Goal: Navigation & Orientation: Find specific page/section

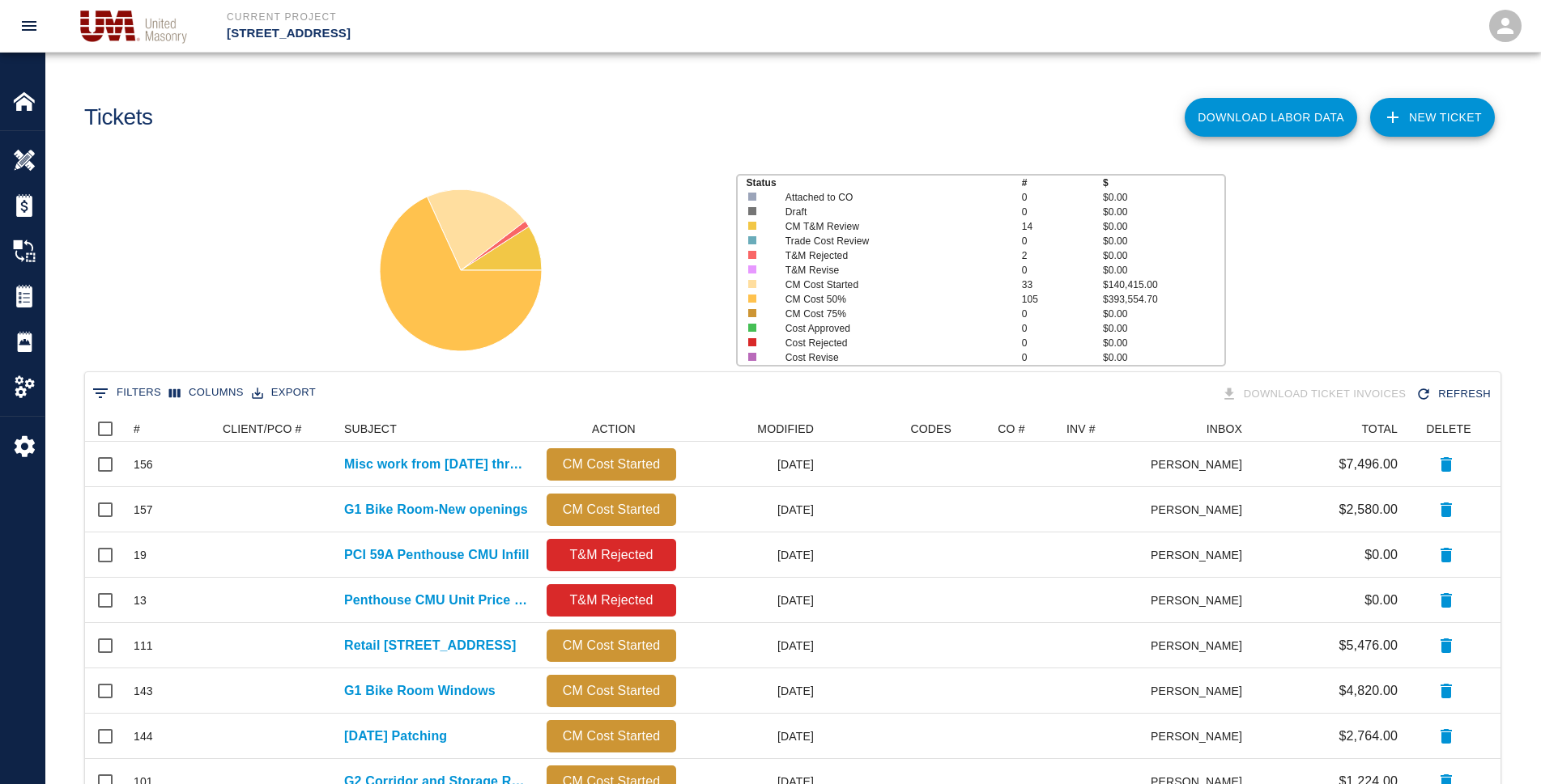
scroll to position [919, 1401]
click at [18, 296] on img at bounding box center [24, 295] width 23 height 23
click at [20, 300] on img at bounding box center [24, 295] width 23 height 23
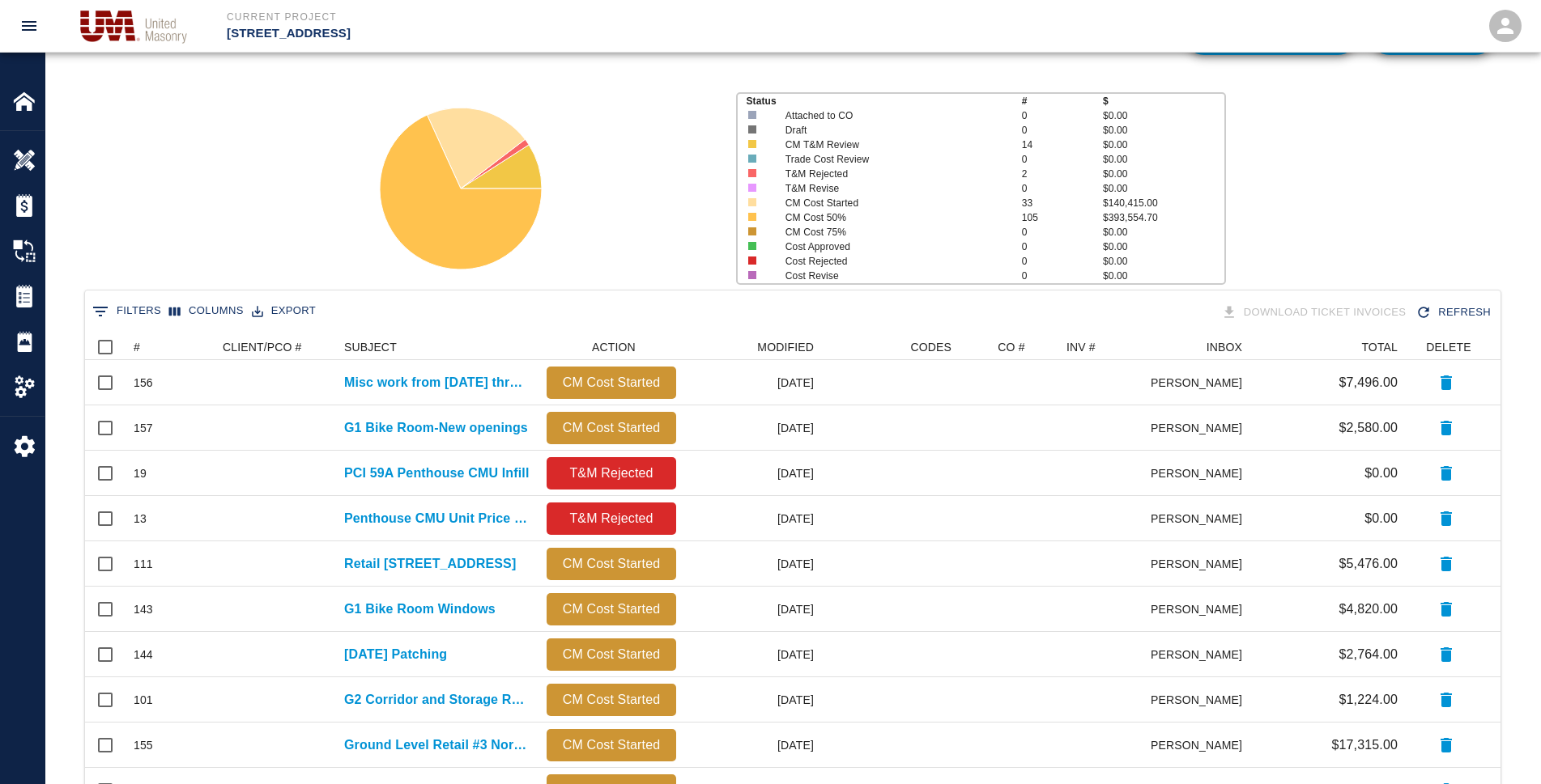
scroll to position [81, 0]
click at [140, 346] on div "#" at bounding box center [151, 348] width 23 height 23
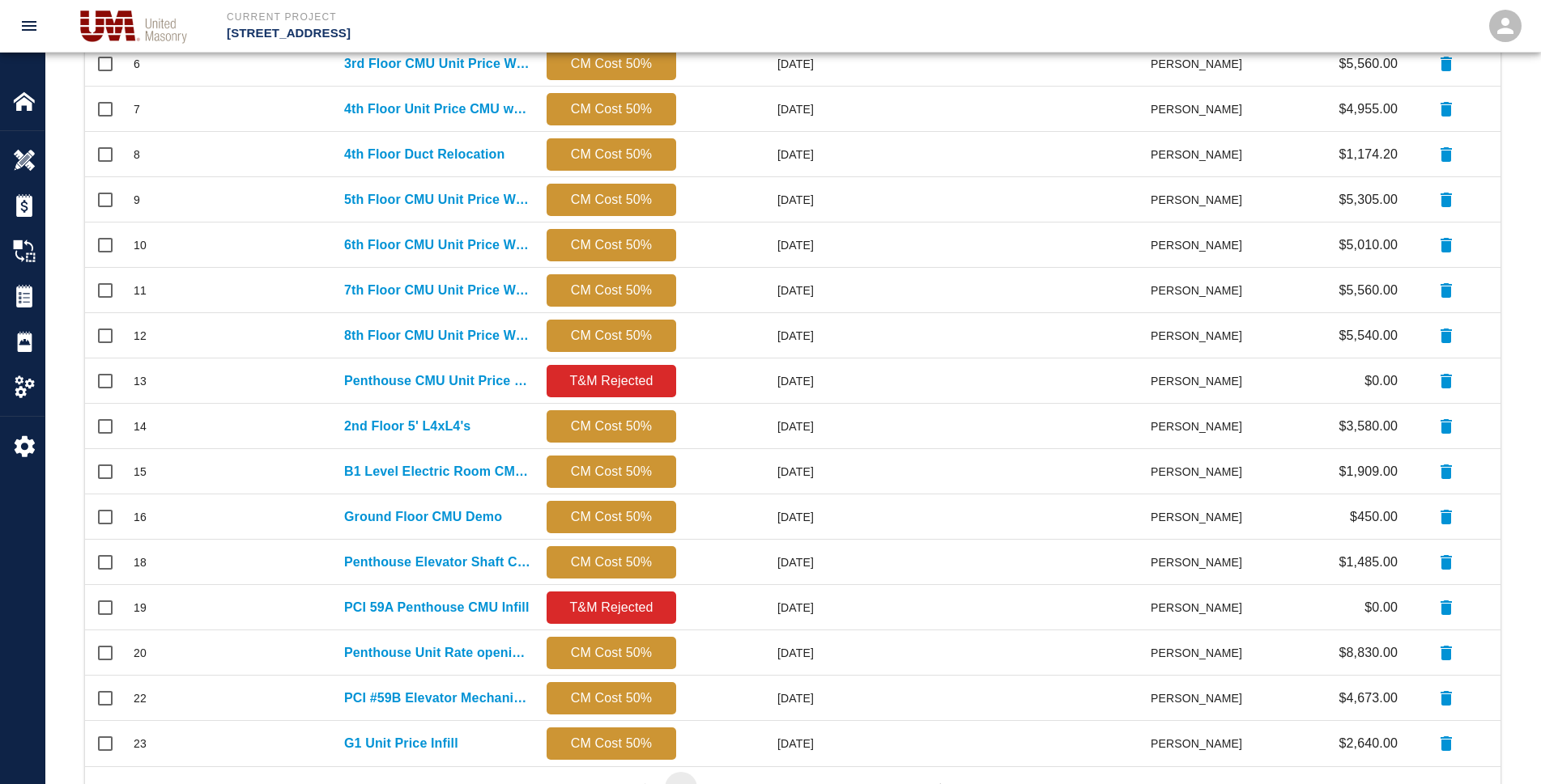
scroll to position [646, 0]
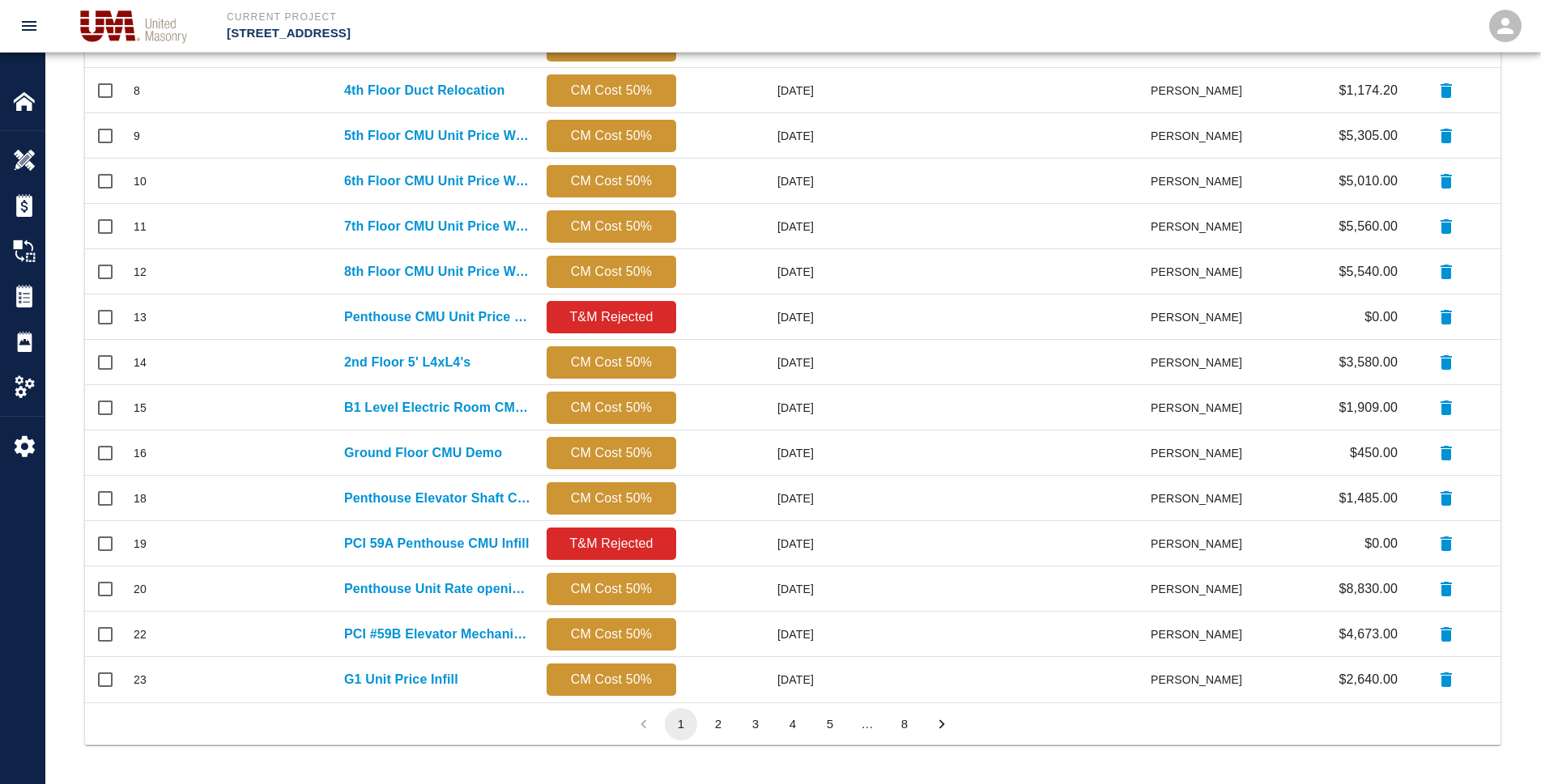
click at [747, 722] on button "3" at bounding box center [755, 724] width 33 height 33
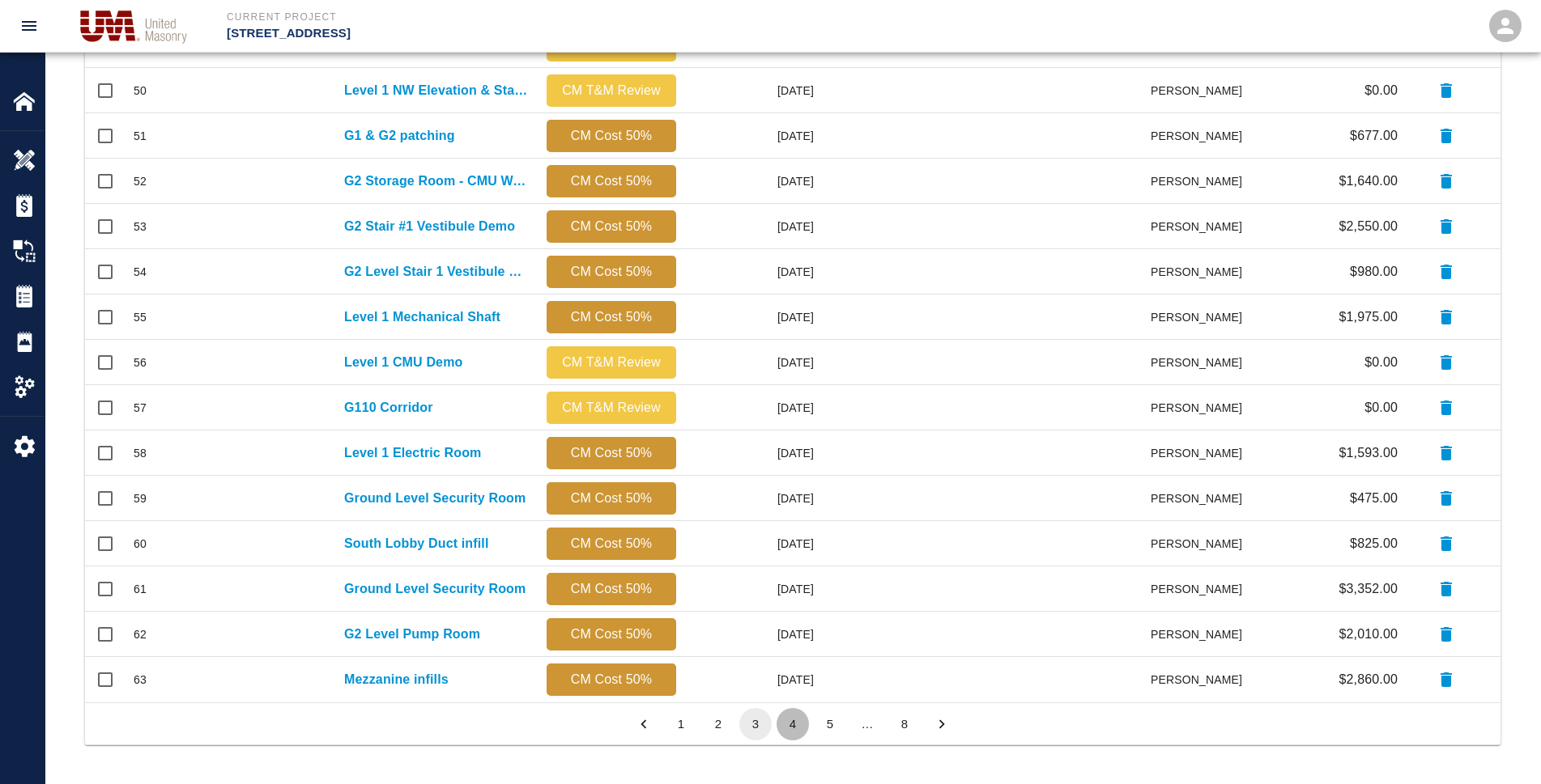
click at [790, 725] on button "4" at bounding box center [792, 724] width 33 height 33
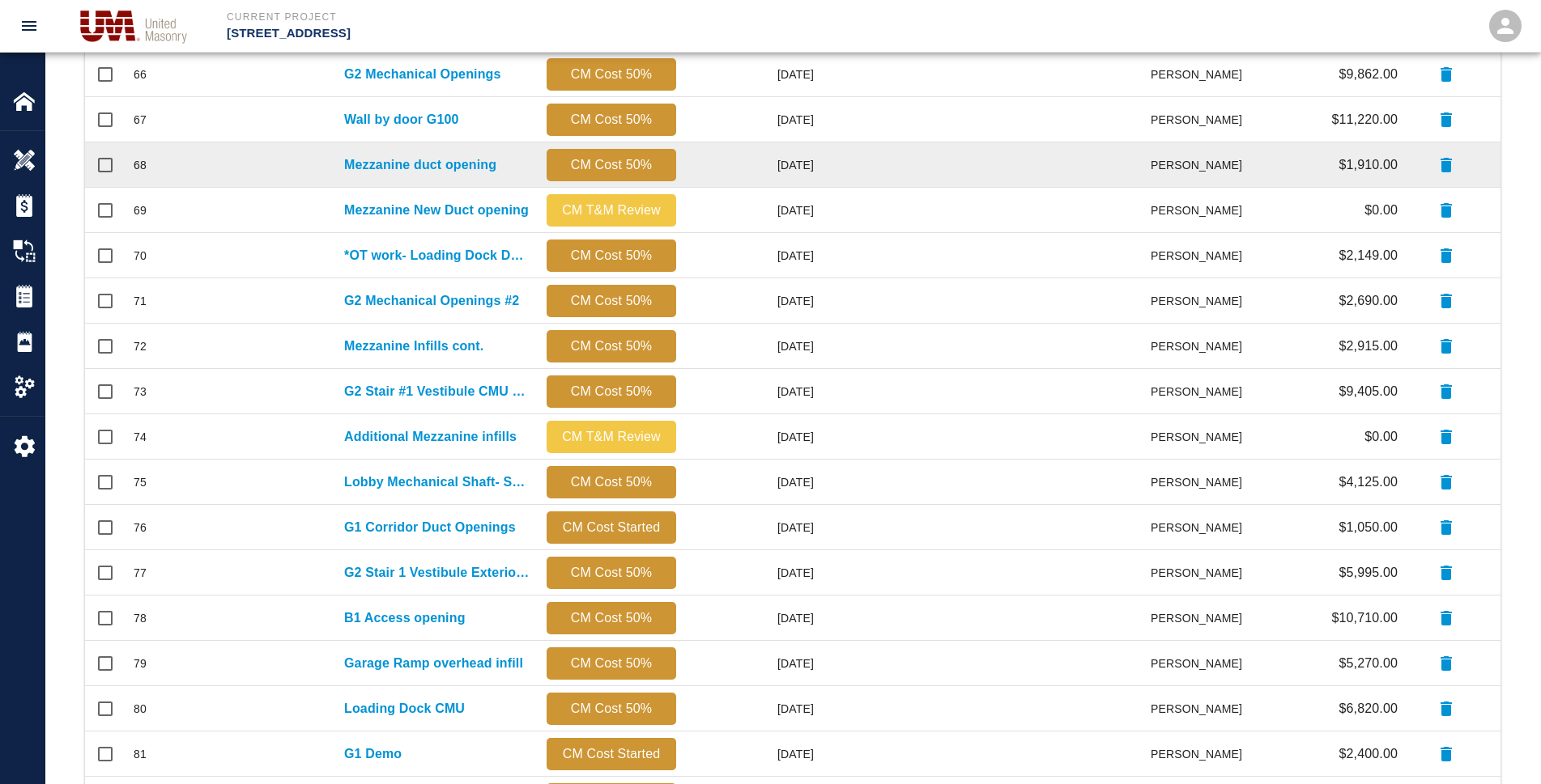
scroll to position [486, 0]
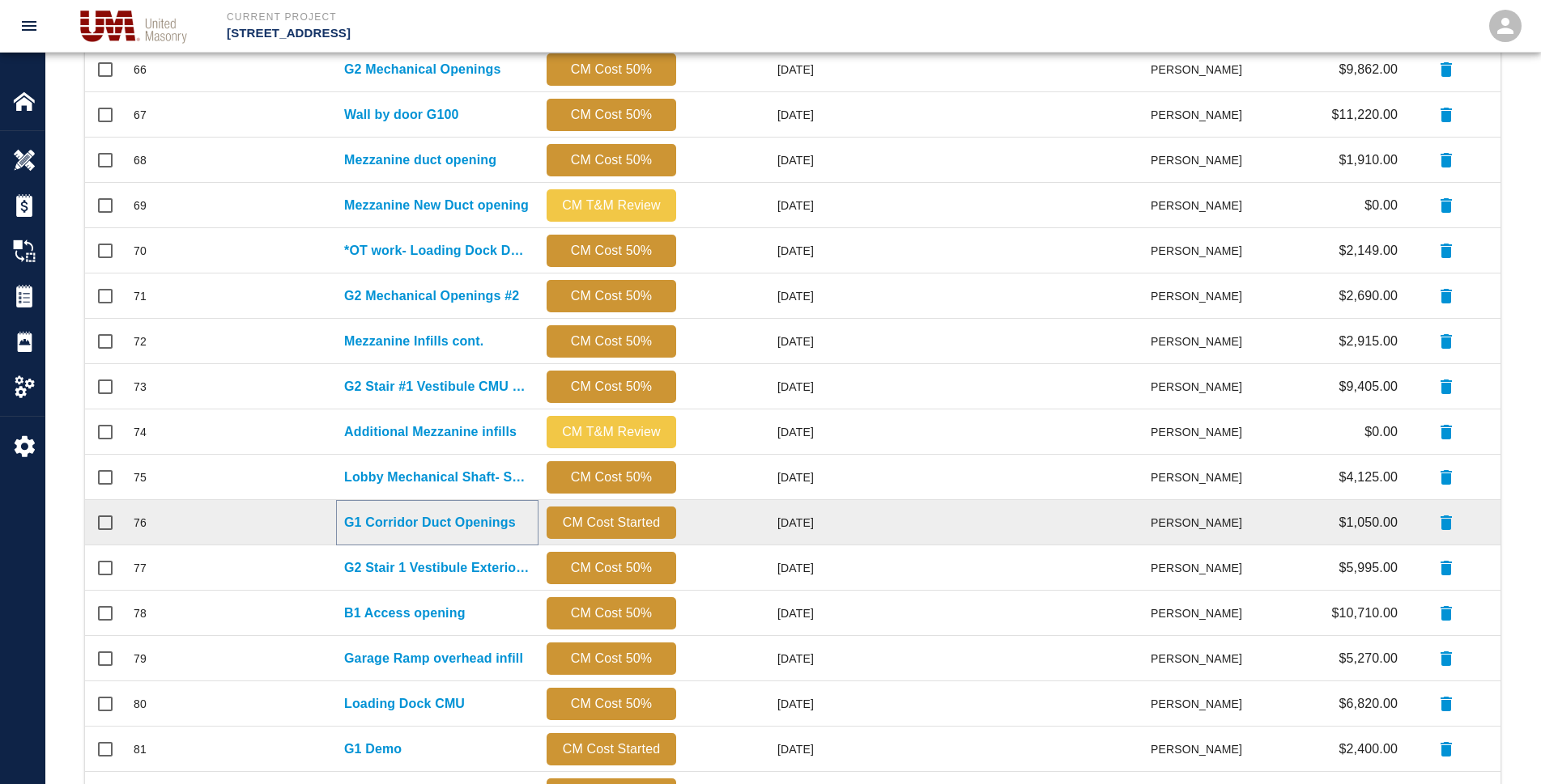
click at [457, 518] on p "G1 Corridor Duct Openings" at bounding box center [429, 523] width 172 height 20
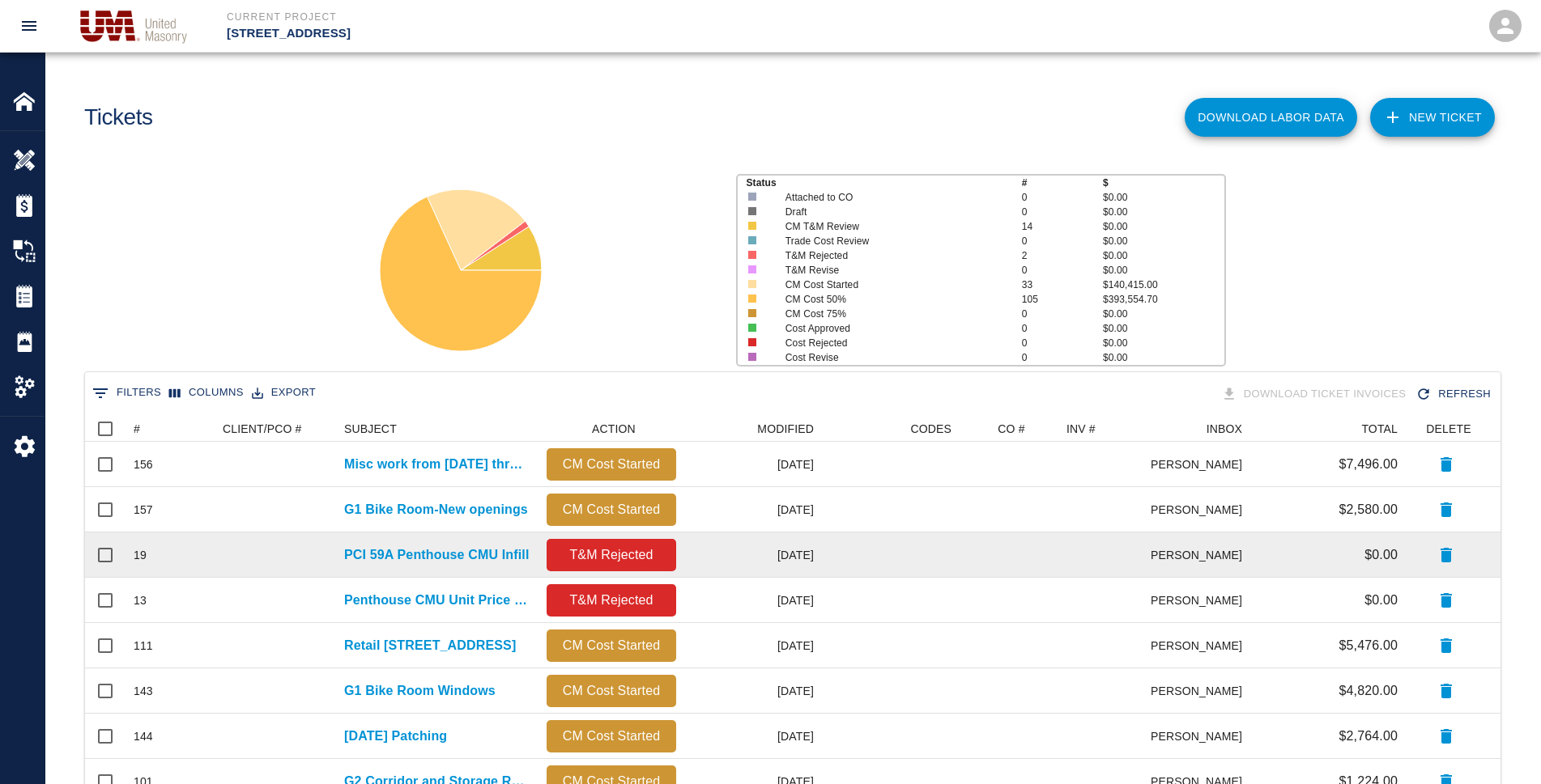
scroll to position [15, 15]
